Goal: Task Accomplishment & Management: Use online tool/utility

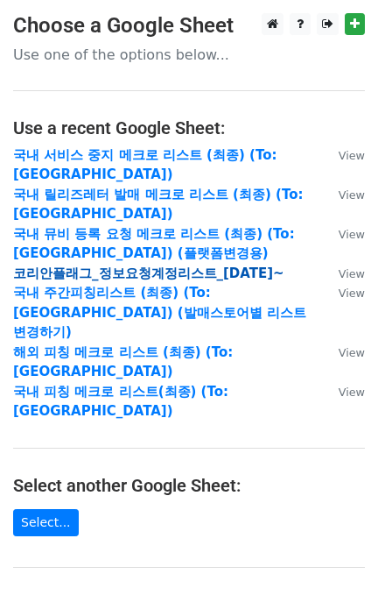
scroll to position [279, 0]
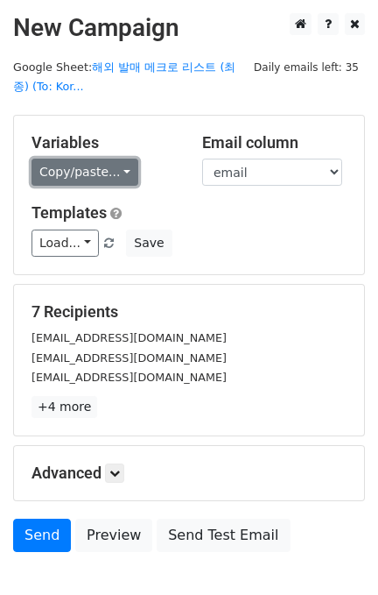
drag, startPoint x: 35, startPoint y: 205, endPoint x: 85, endPoint y: 176, distance: 57.7
click at [85, 176] on link "Copy/paste..." at bounding box center [85, 172] width 107 height 27
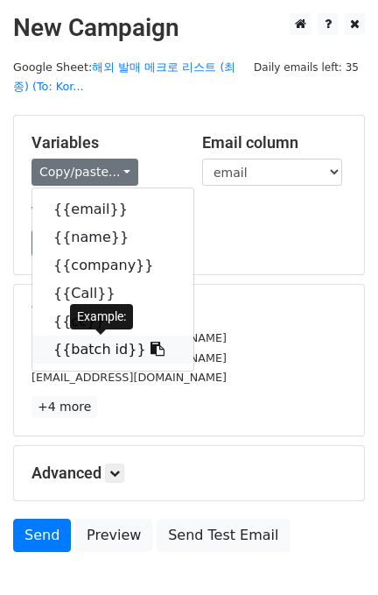
click at [102, 358] on link "{{batch id}}" at bounding box center [112, 350] width 161 height 28
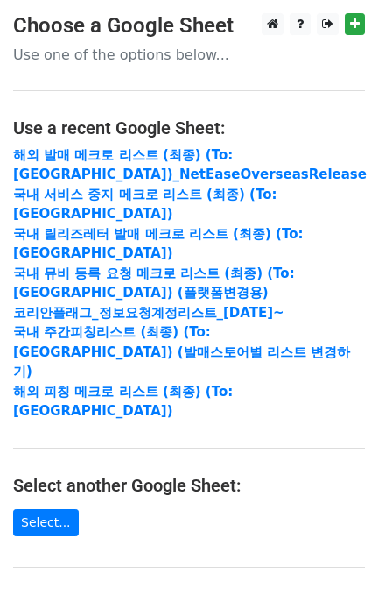
scroll to position [233, 0]
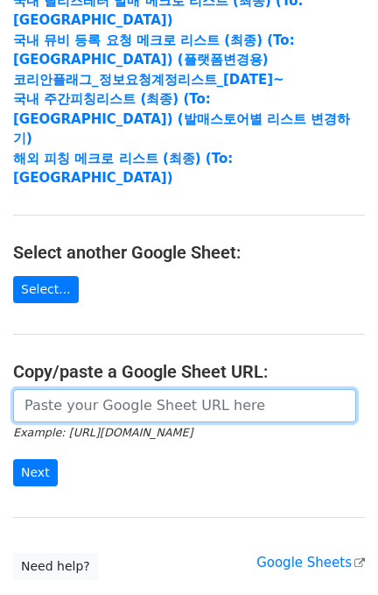
click at [123, 389] on input "url" at bounding box center [184, 405] width 343 height 33
paste input "https://docs.google.com/spreadsheets/d/1KHcYv3-vWRWtZN51Yi1JdLg8VtCH7JkDX6q9Zm9…"
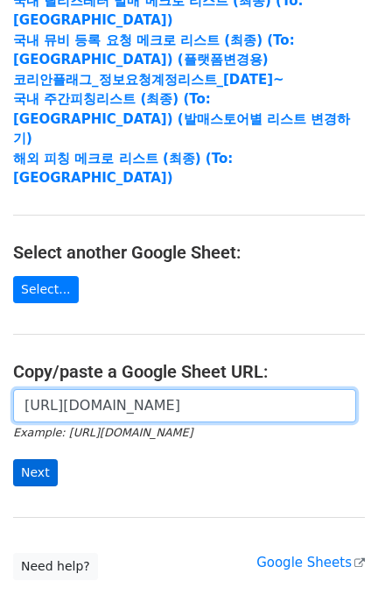
scroll to position [0, 640]
type input "https://docs.google.com/spreadsheets/d/1KHcYv3-vWRWtZN51Yi1JdLg8VtCH7JkDX6q9Zm9…"
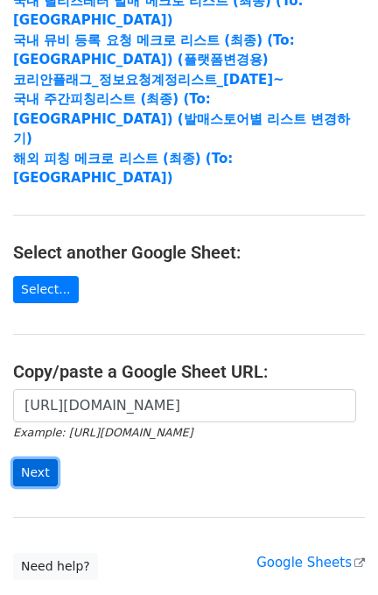
click at [46, 459] on input "Next" at bounding box center [35, 472] width 45 height 27
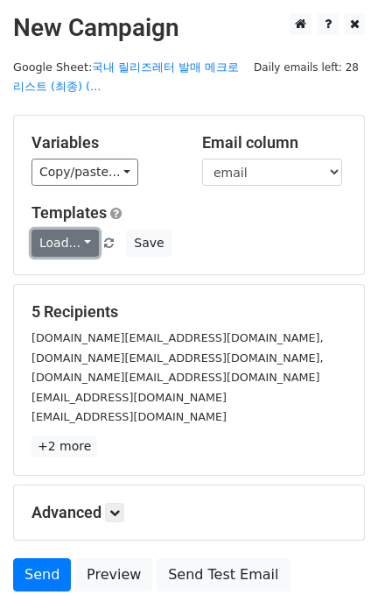
click at [52, 245] on link "Load..." at bounding box center [65, 243] width 67 height 27
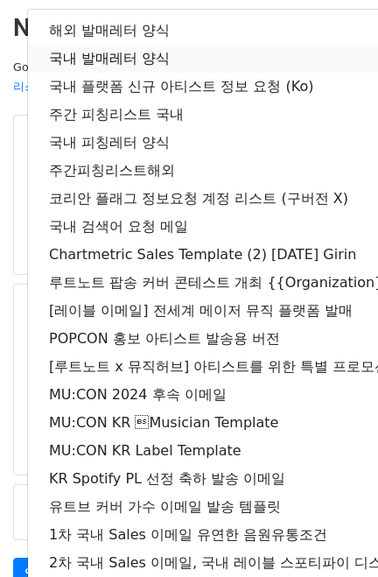
click at [106, 56] on link "국내 발매레터 양식" at bounding box center [309, 59] width 562 height 28
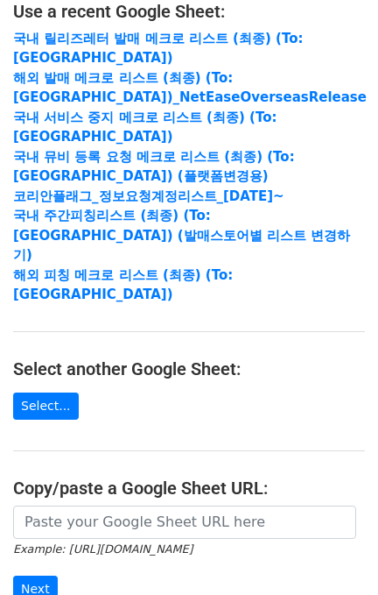
scroll to position [298, 0]
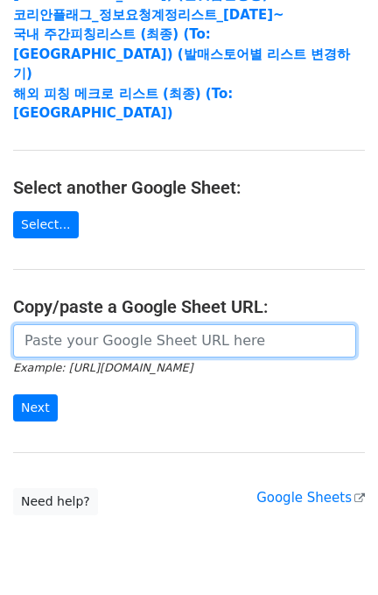
click at [130, 324] on input "url" at bounding box center [184, 340] width 343 height 33
paste input "[URL][DOMAIN_NAME]"
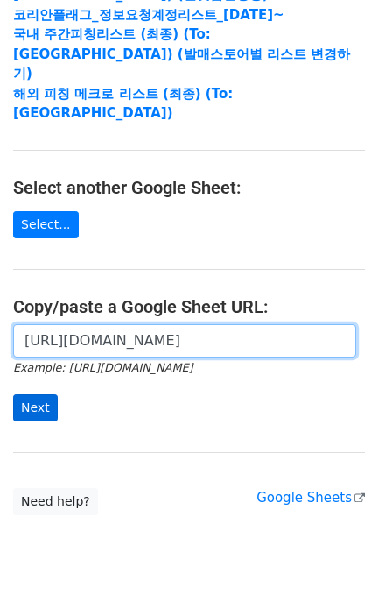
type input "https://docs.google.com/spreadsheets/d/1KHcYv3-vWRWtZN51Yi1JdLg8VtCH7JkDX6q9Zm9…"
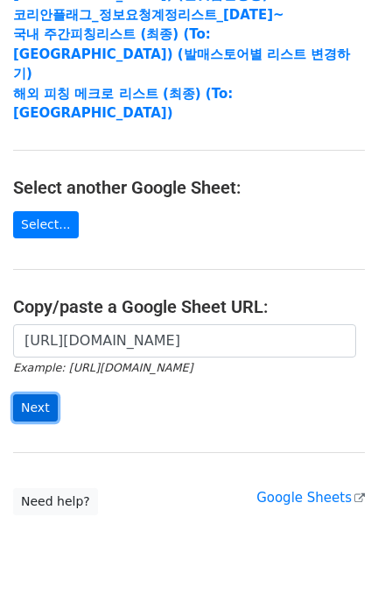
click at [25, 394] on input "Next" at bounding box center [35, 407] width 45 height 27
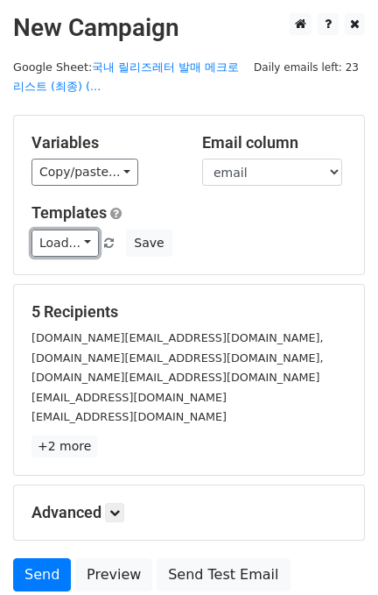
click at [70, 238] on link "Load..." at bounding box center [65, 243] width 67 height 27
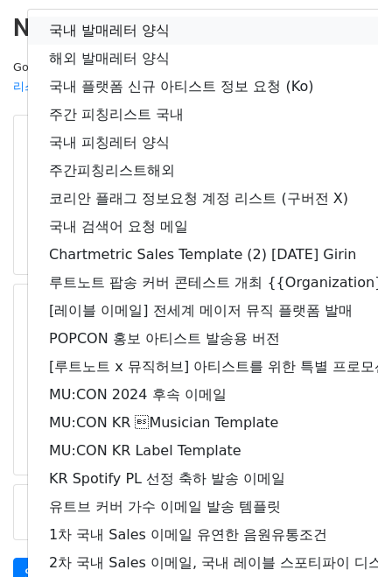
click at [114, 27] on link "국내 발매레터 양식" at bounding box center [309, 31] width 562 height 28
